Goal: Transaction & Acquisition: Purchase product/service

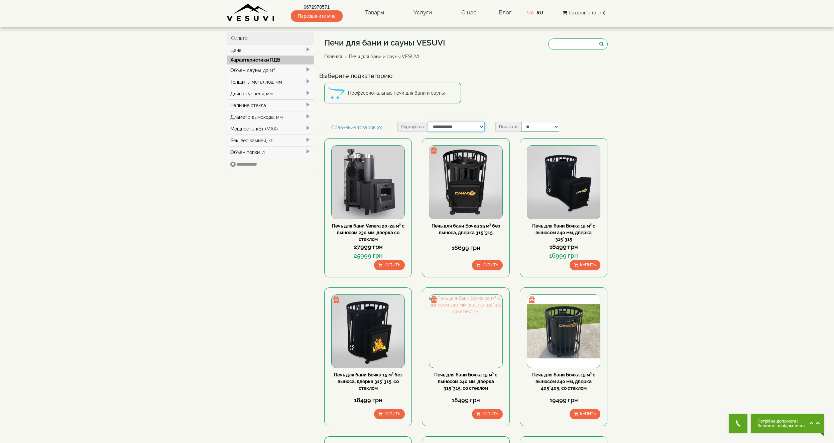
click at [482, 125] on select "**********" at bounding box center [456, 127] width 57 height 10
select select "**********"
click at [428, 122] on select "**********" at bounding box center [456, 127] width 57 height 10
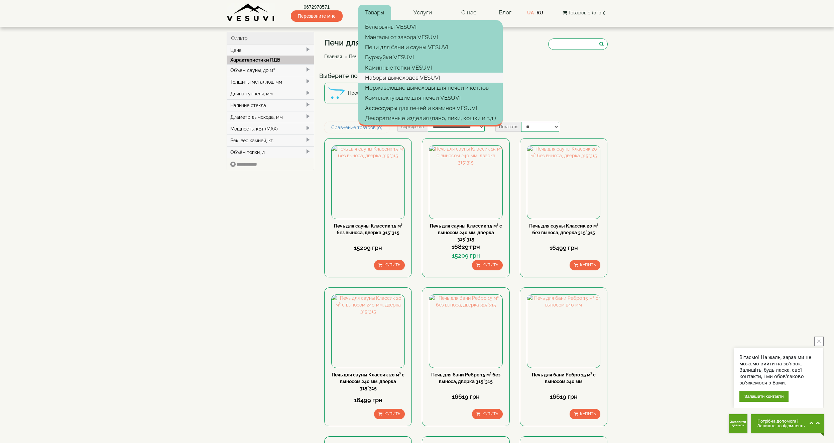
click at [390, 78] on link "Наборы дымоходов VESUVI" at bounding box center [431, 78] width 144 height 10
